Goal: Task Accomplishment & Management: Manage account settings

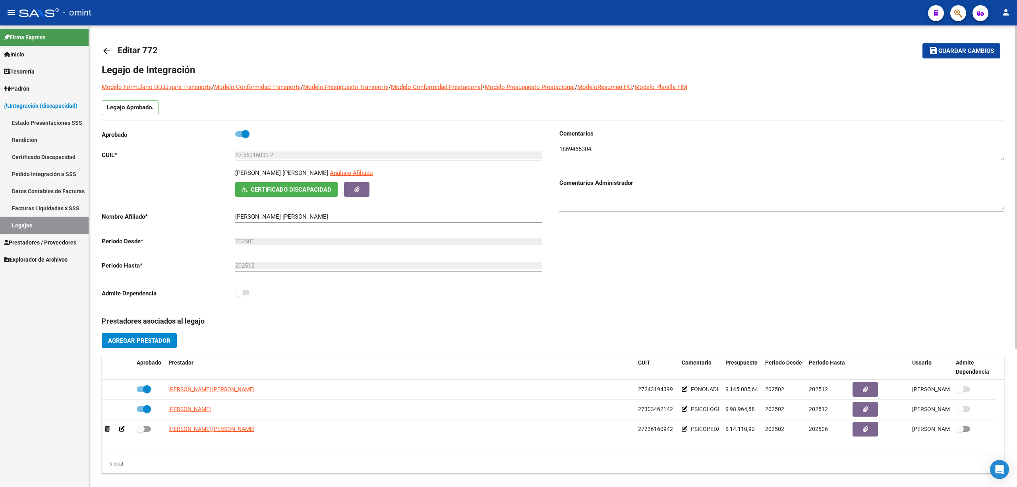
click at [104, 48] on mat-icon "arrow_back" at bounding box center [107, 51] width 10 height 10
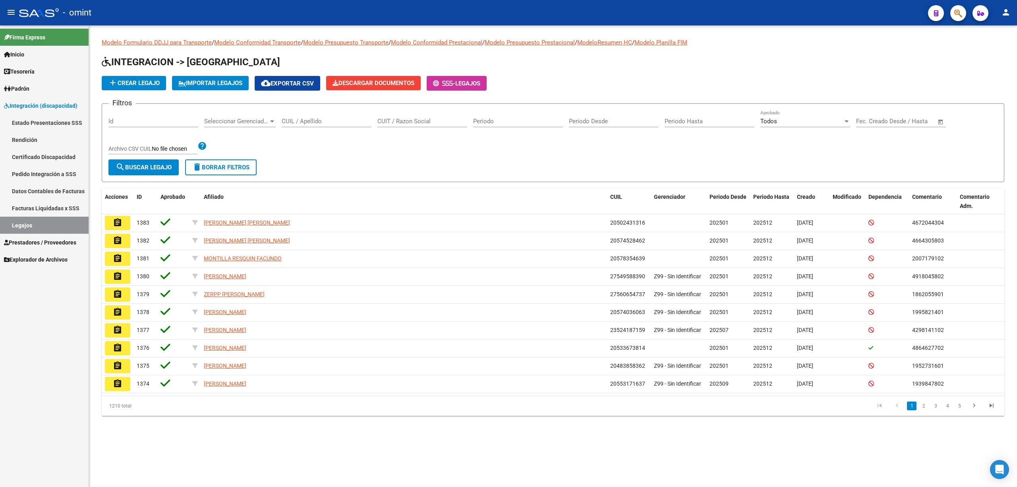
click at [316, 123] on input "CUIL / Apellido" at bounding box center [327, 121] width 90 height 7
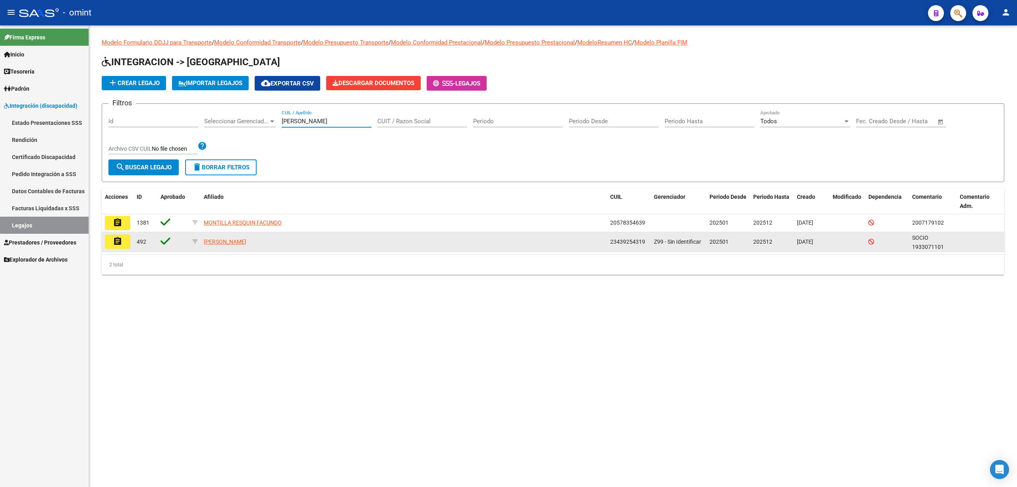
type input "[PERSON_NAME]"
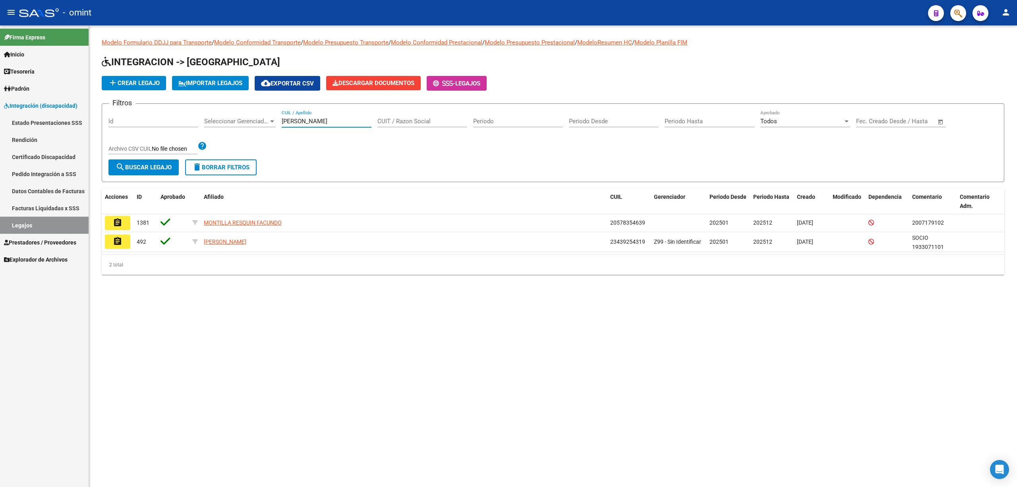
click at [109, 239] on button "assignment" at bounding box center [117, 241] width 25 height 14
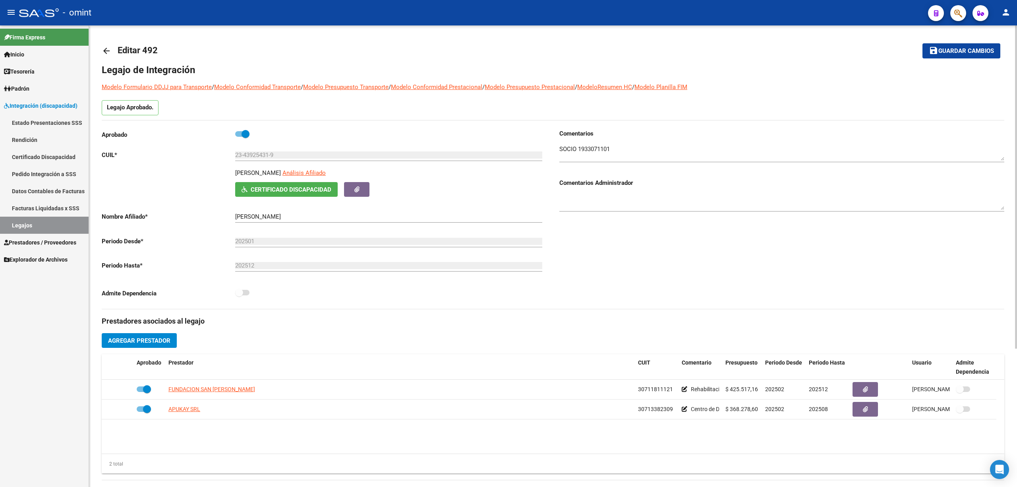
click at [600, 150] on textarea at bounding box center [782, 153] width 445 height 16
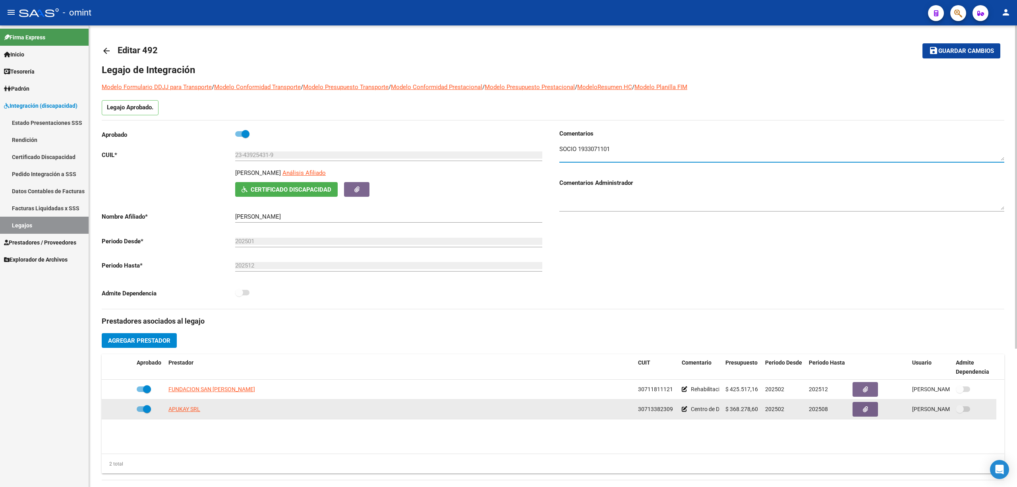
click at [143, 407] on span at bounding box center [147, 409] width 8 height 8
click at [141, 412] on input "checkbox" at bounding box center [140, 412] width 0 height 0
checkbox input "false"
click at [122, 409] on icon at bounding box center [122, 409] width 6 height 6
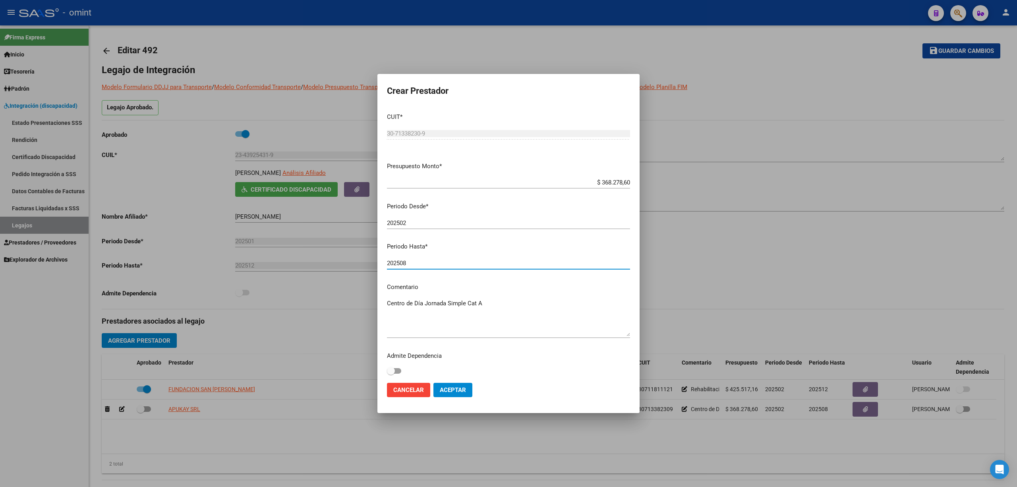
click at [421, 262] on input "202508" at bounding box center [508, 263] width 243 height 7
type input "202512"
click at [459, 388] on span "Aceptar" at bounding box center [453, 389] width 26 height 7
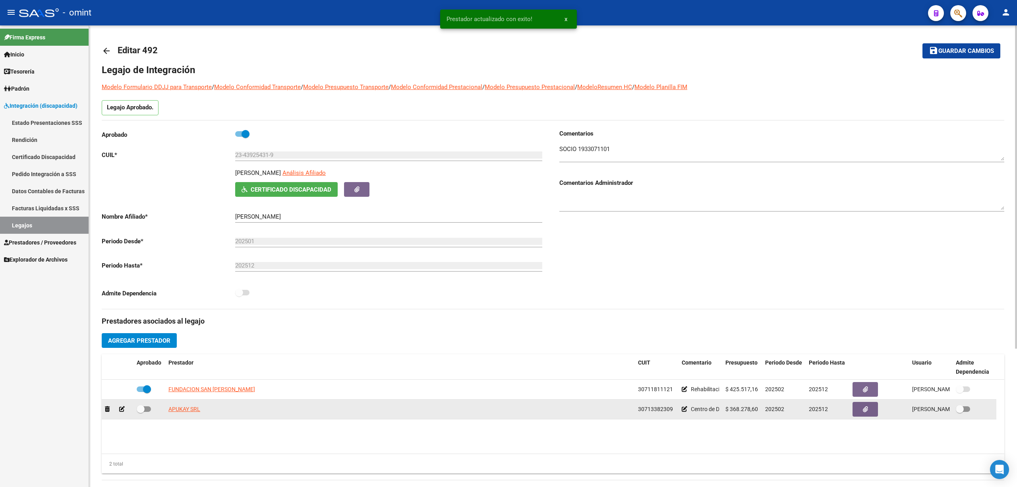
drag, startPoint x: 141, startPoint y: 407, endPoint x: 145, endPoint y: 409, distance: 4.3
click at [143, 408] on span at bounding box center [141, 409] width 8 height 8
click at [141, 412] on input "checkbox" at bounding box center [140, 412] width 0 height 0
checkbox input "true"
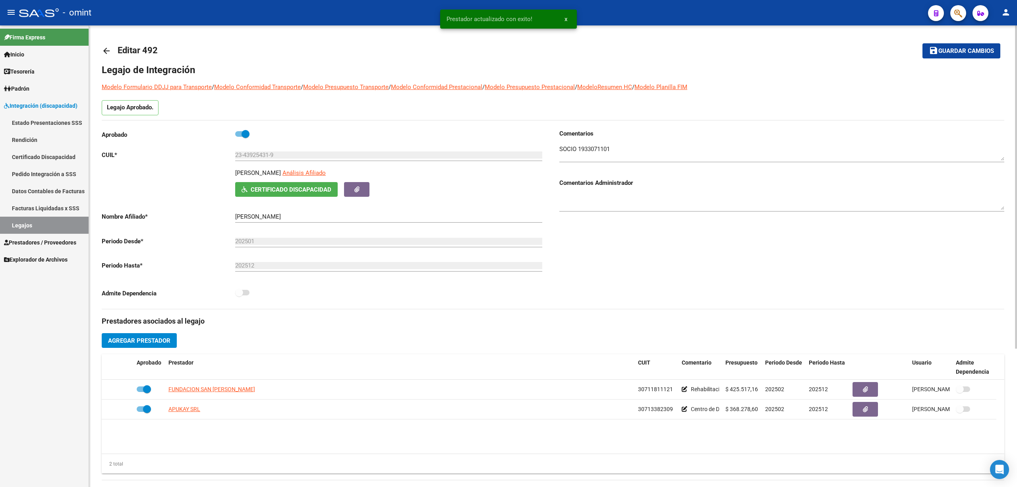
click at [946, 54] on span "Guardar cambios" at bounding box center [967, 51] width 56 height 7
